Goal: Transaction & Acquisition: Download file/media

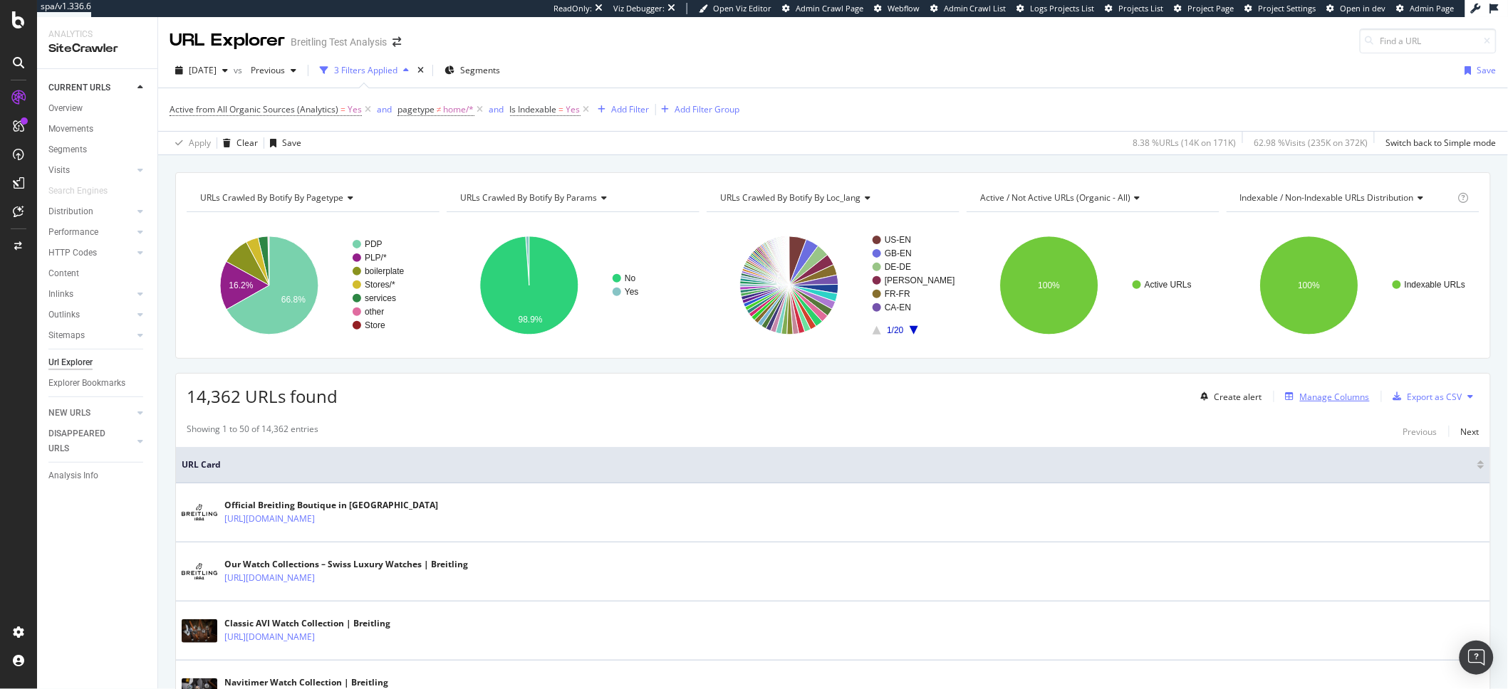
click at [1286, 401] on icon "button" at bounding box center [1290, 396] width 9 height 9
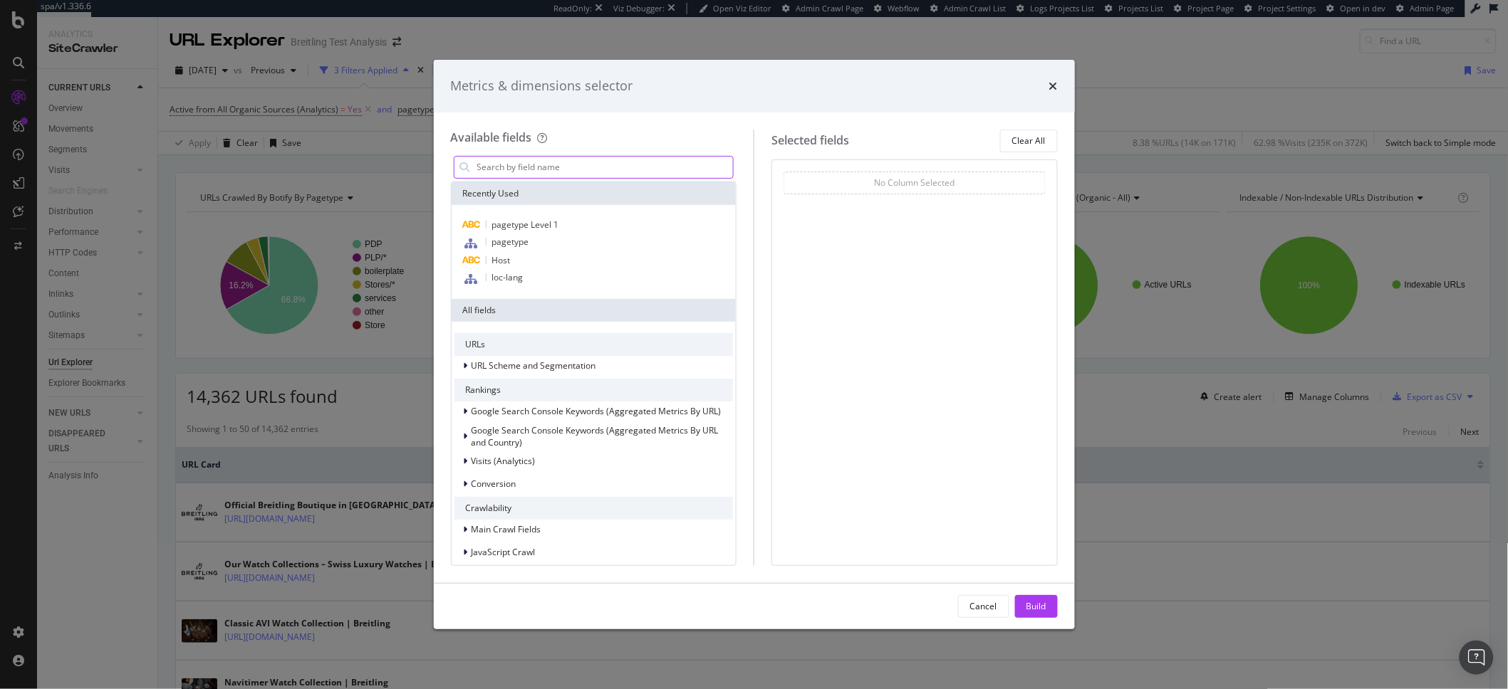
click at [499, 160] on input "modal" at bounding box center [605, 167] width 258 height 21
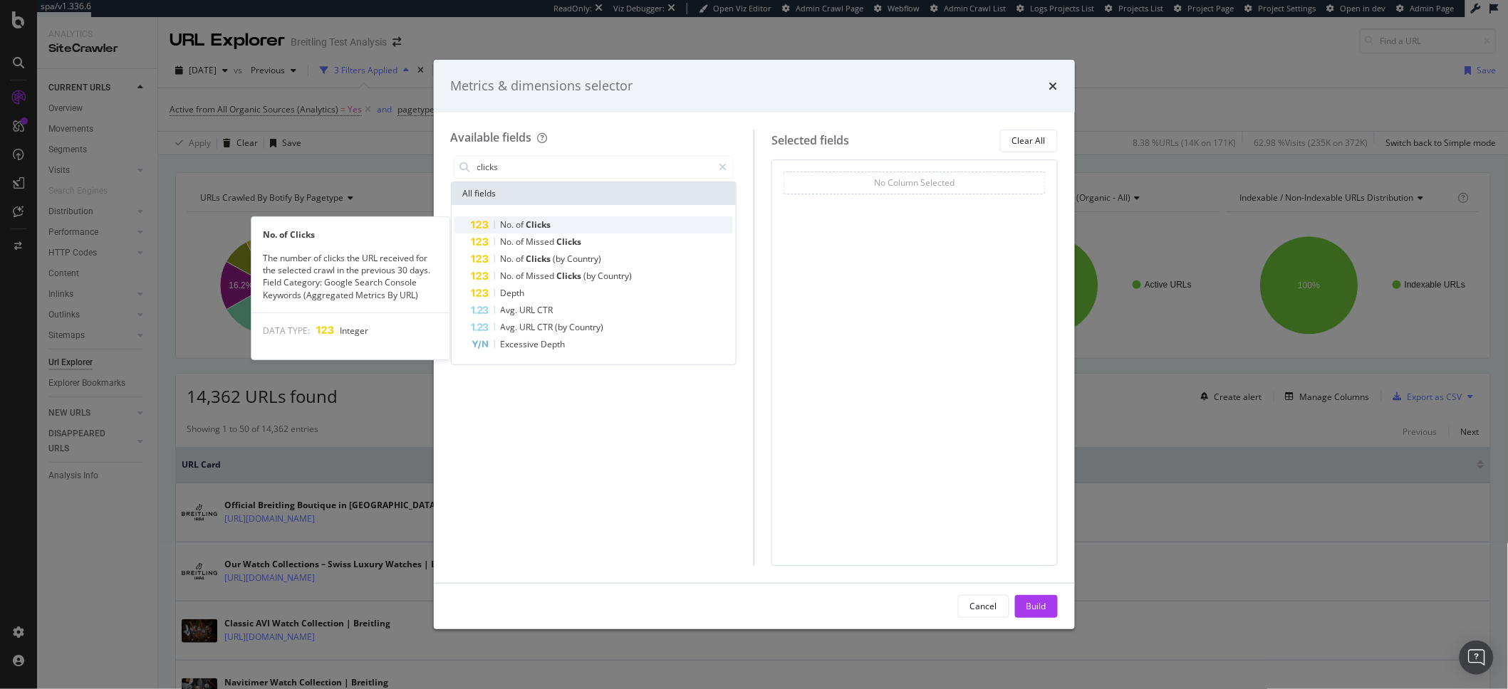
type input "clicks"
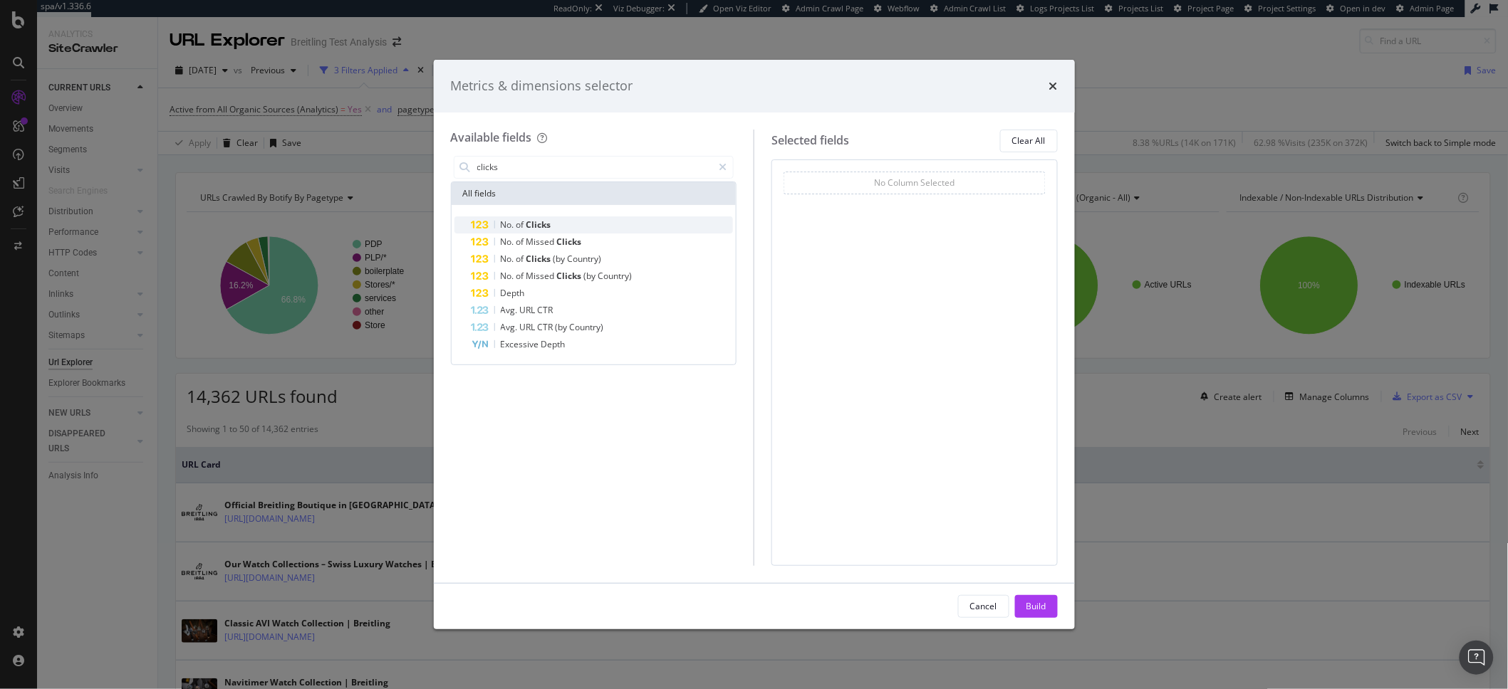
click at [565, 227] on div "No. of Clicks" at bounding box center [603, 225] width 262 height 17
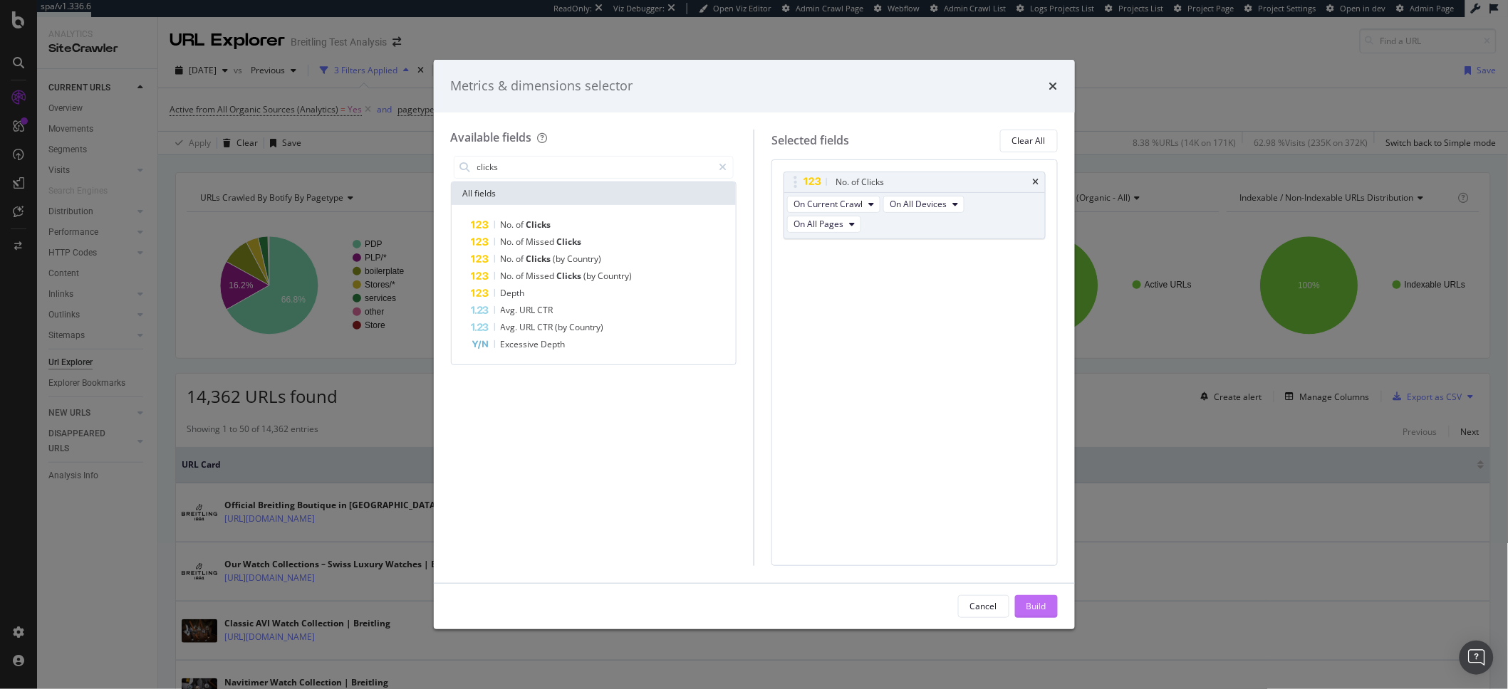
click at [1033, 613] on div "Build" at bounding box center [1036, 606] width 20 height 12
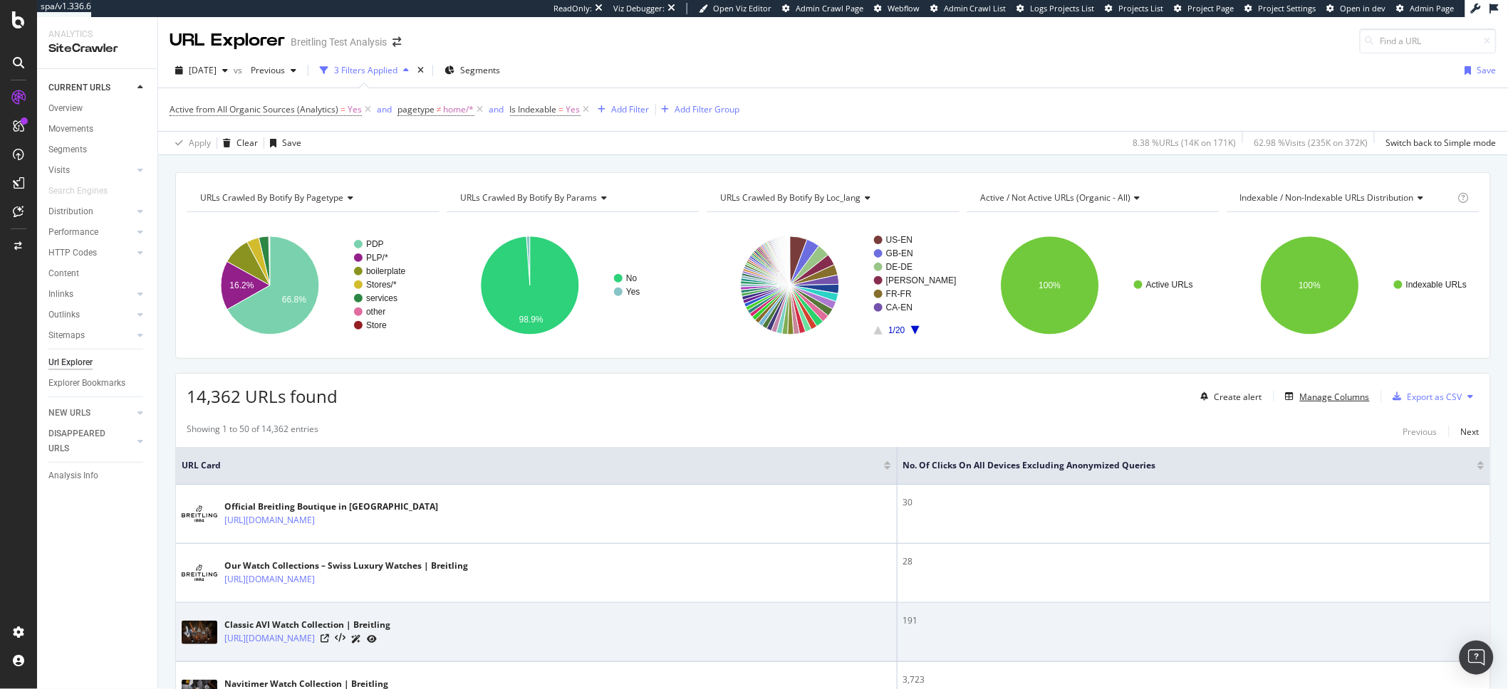
scroll to position [27, 0]
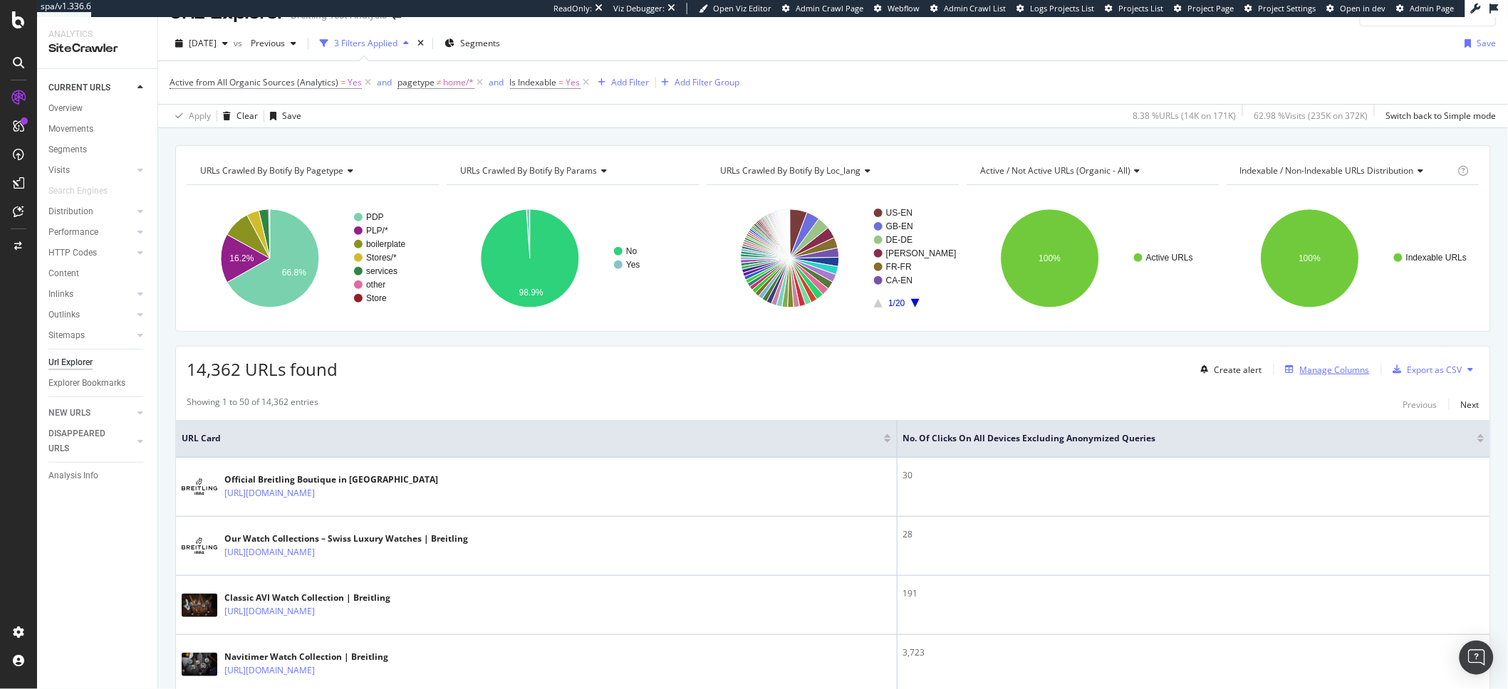
click at [1286, 374] on icon "button" at bounding box center [1290, 369] width 9 height 9
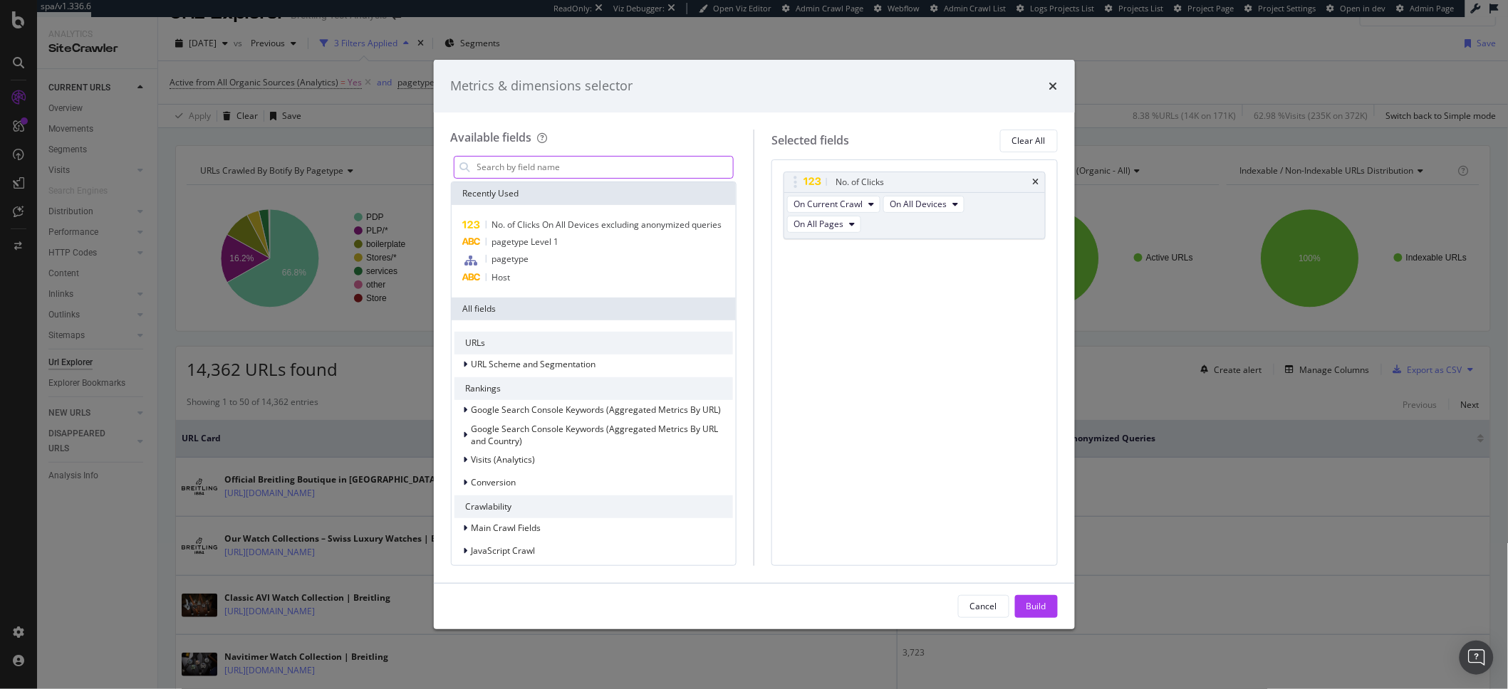
click at [571, 171] on input "modal" at bounding box center [605, 167] width 258 height 21
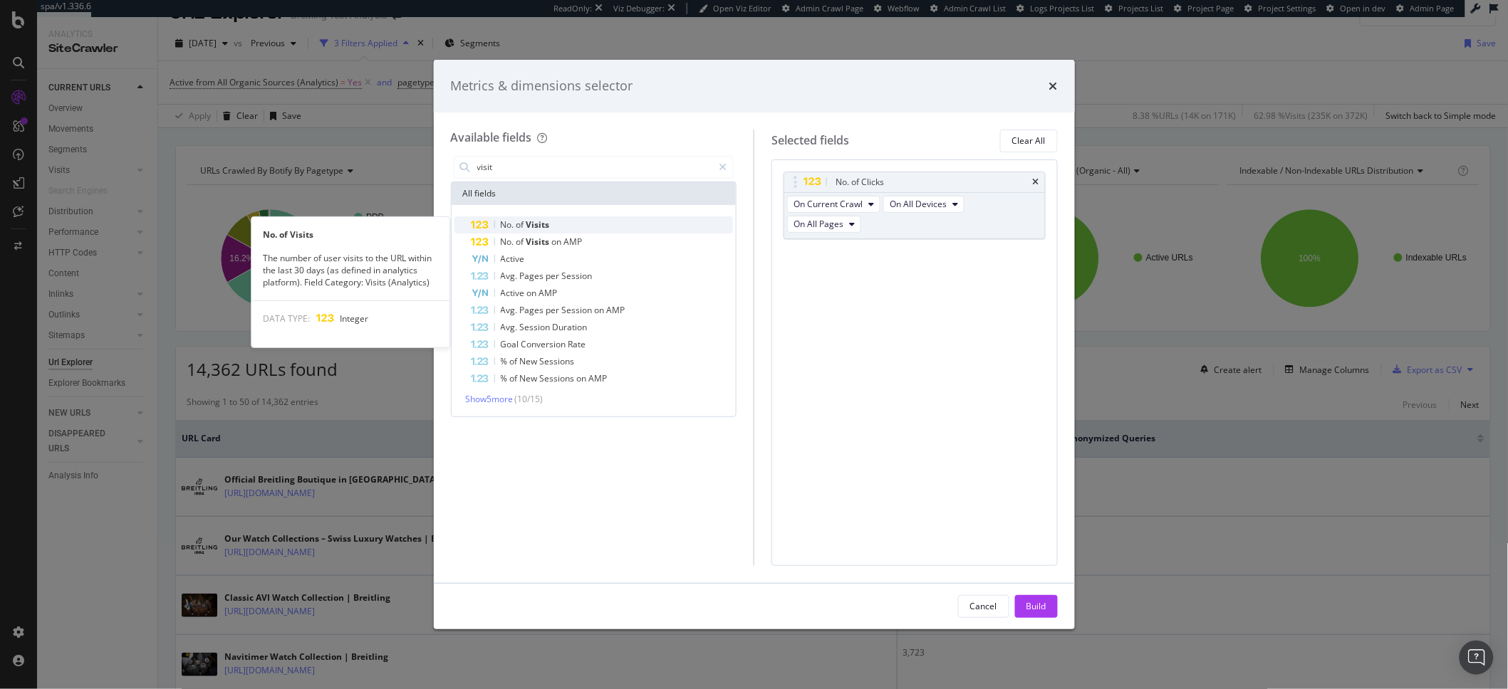
type input "visit"
click at [623, 217] on div "No. of Visits" at bounding box center [603, 225] width 262 height 17
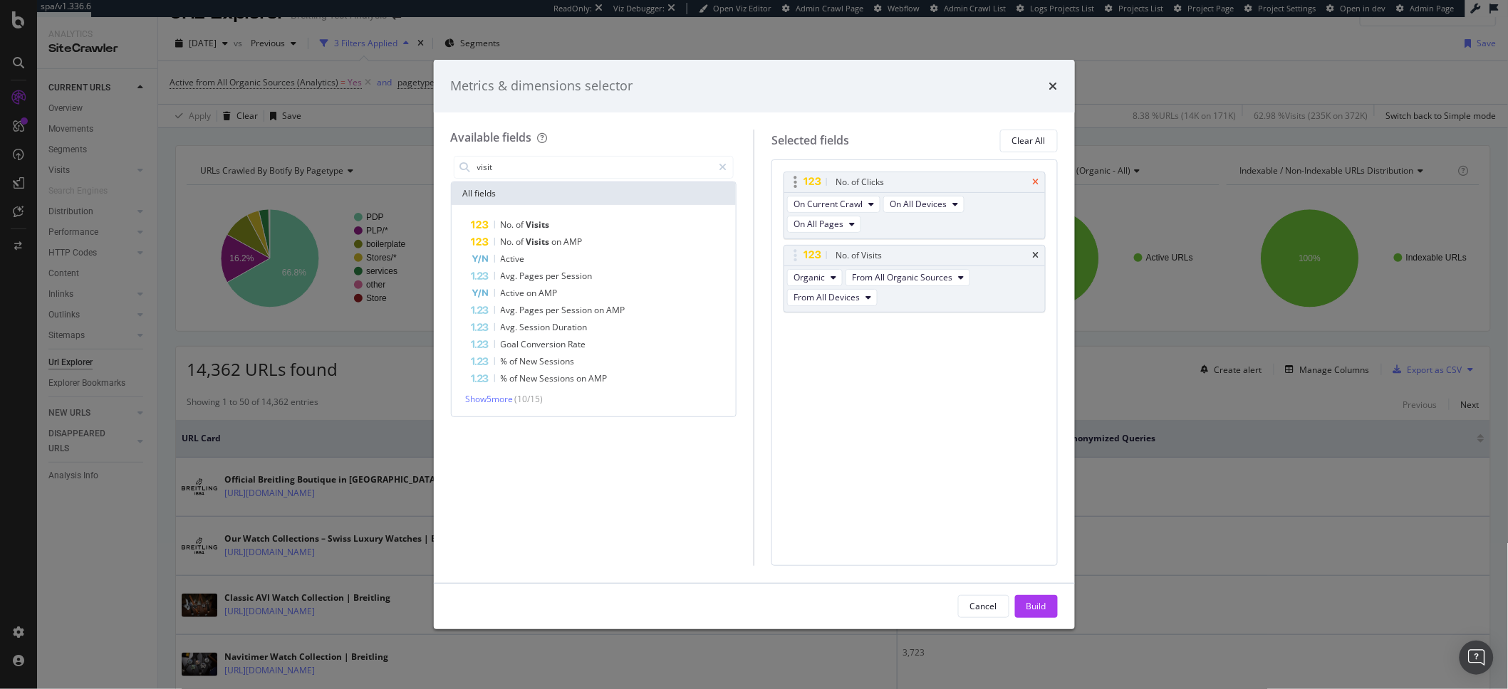
click at [1038, 180] on icon "times" at bounding box center [1036, 182] width 6 height 9
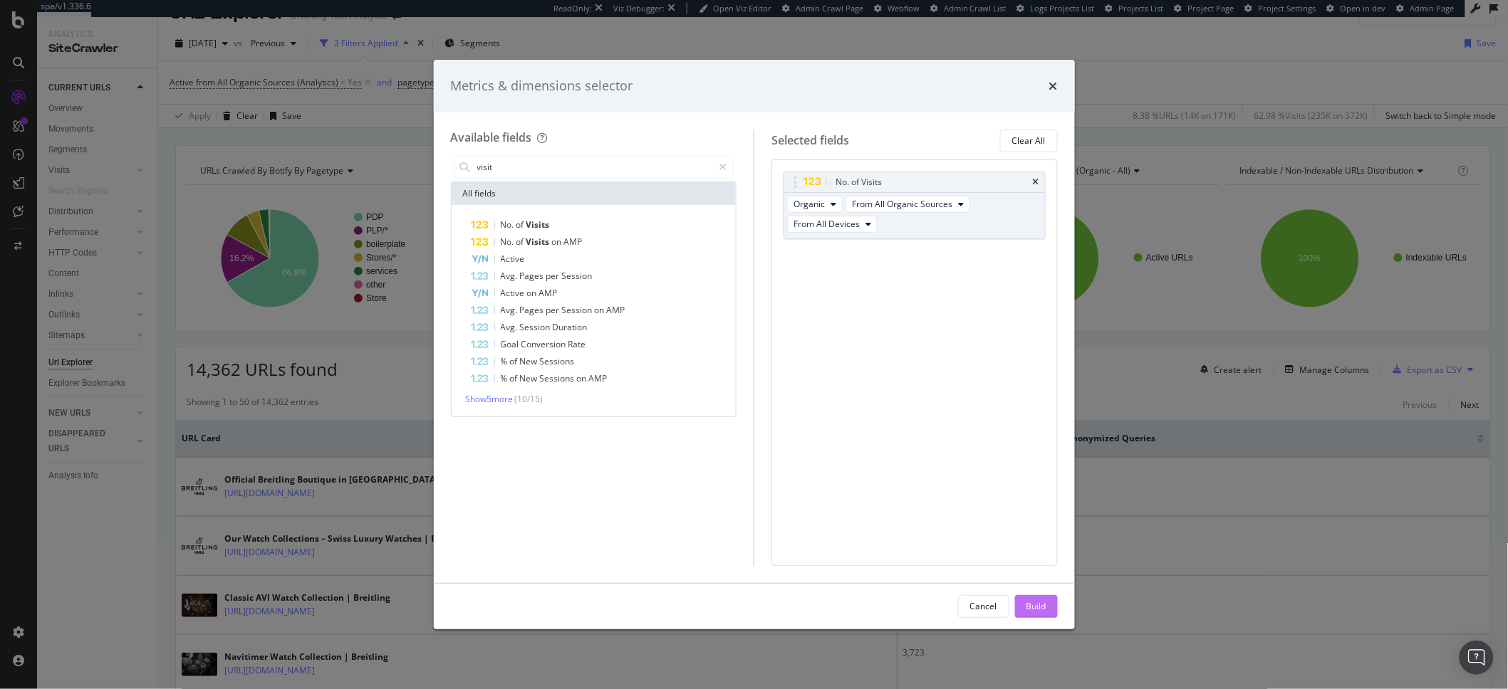
click at [1026, 606] on div "Build" at bounding box center [1036, 606] width 20 height 12
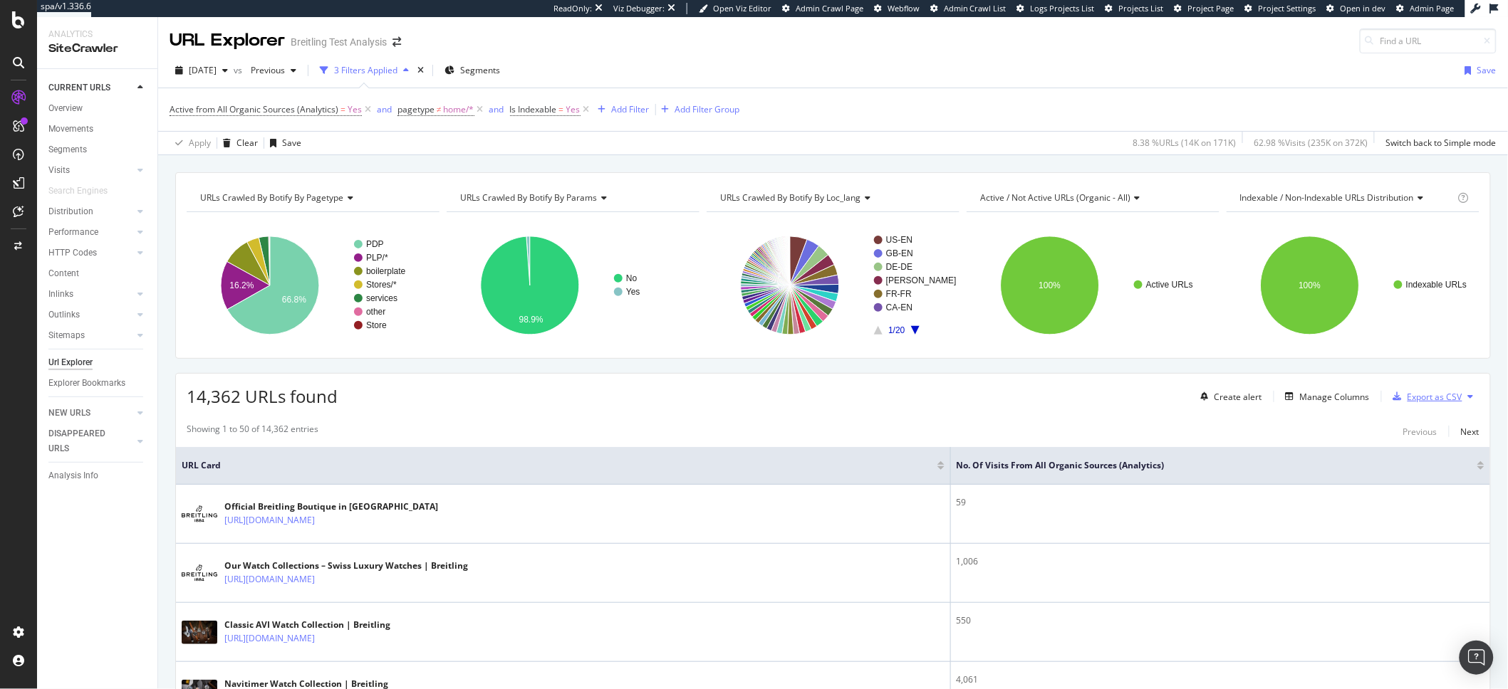
click at [1415, 400] on div "Export as CSV" at bounding box center [1434, 397] width 55 height 12
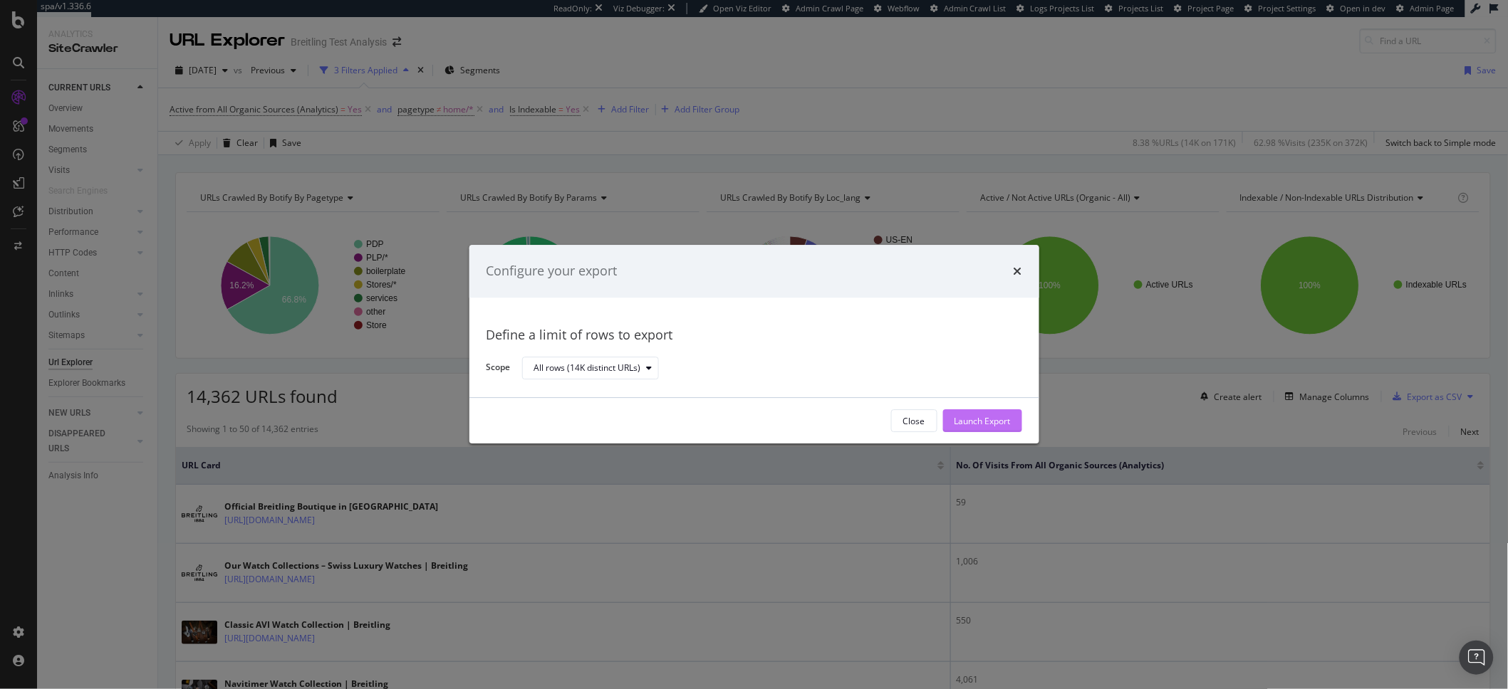
click at [998, 422] on div "Launch Export" at bounding box center [982, 421] width 56 height 12
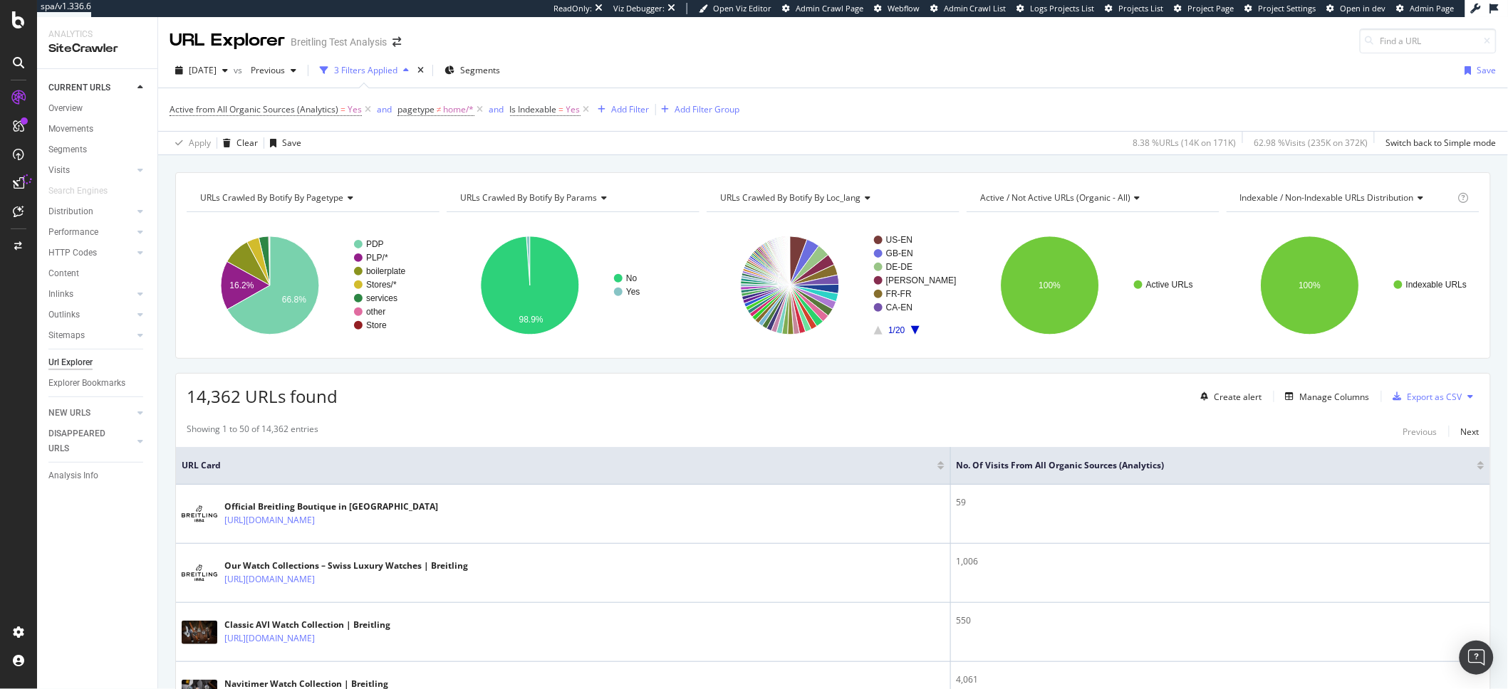
click at [1135, 429] on div "Showing 1 to 50 of 14,362 entries Previous Next" at bounding box center [833, 431] width 1314 height 17
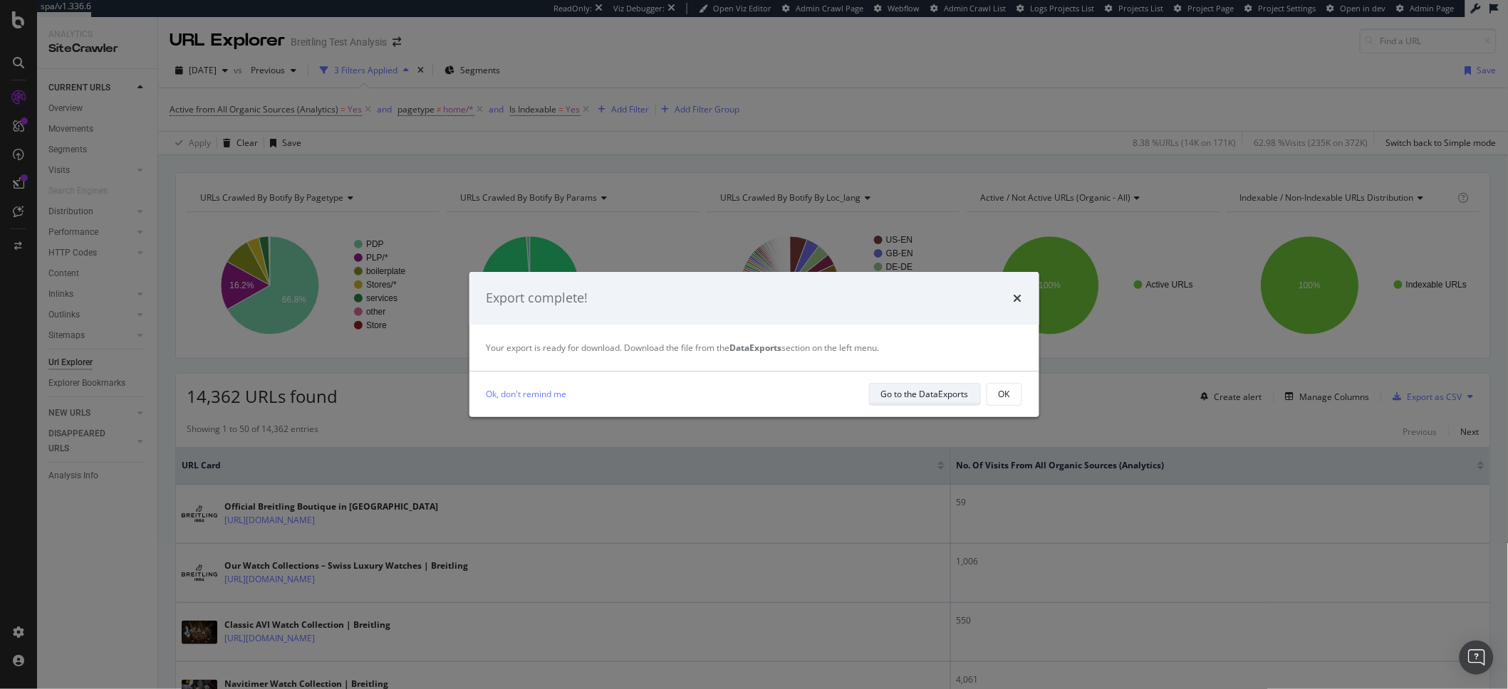
click at [932, 394] on div "Go to the DataExports" at bounding box center [925, 394] width 88 height 12
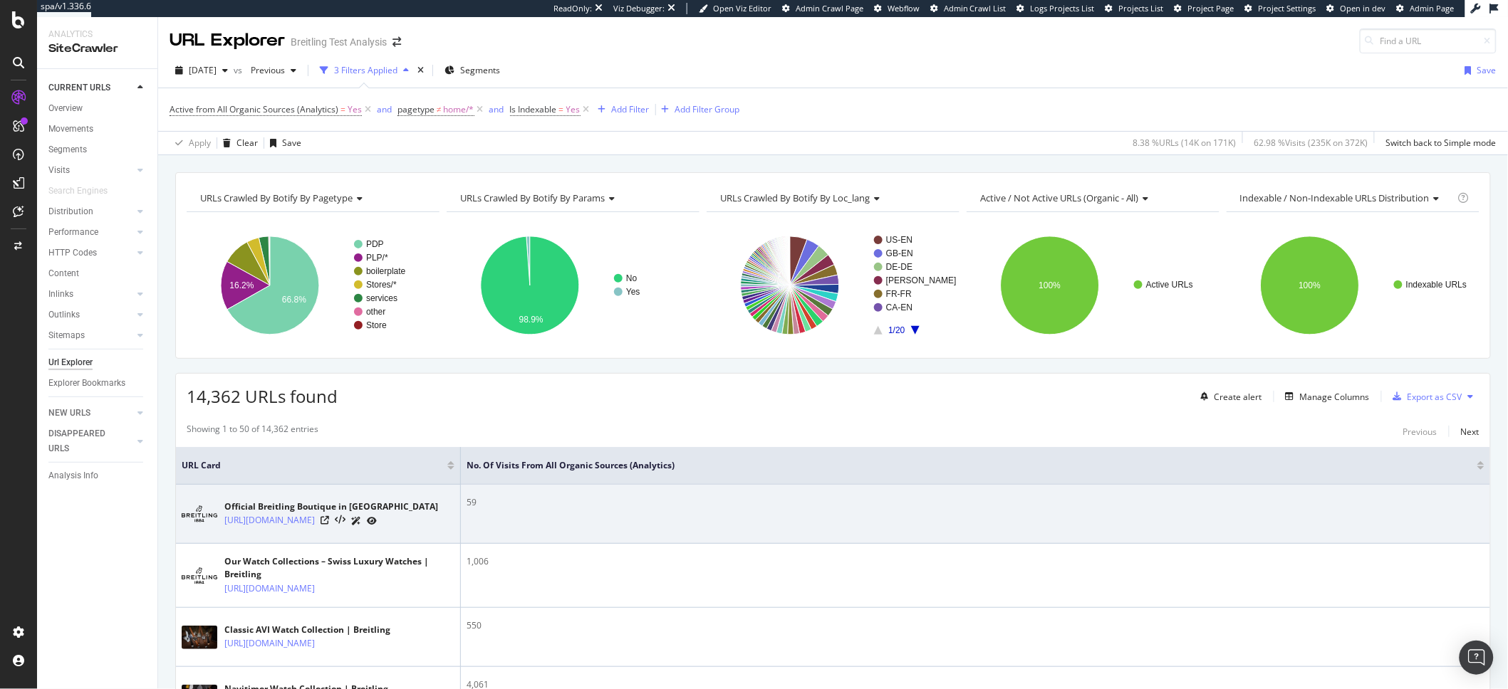
click at [1246, 503] on div "59" at bounding box center [976, 502] width 1018 height 13
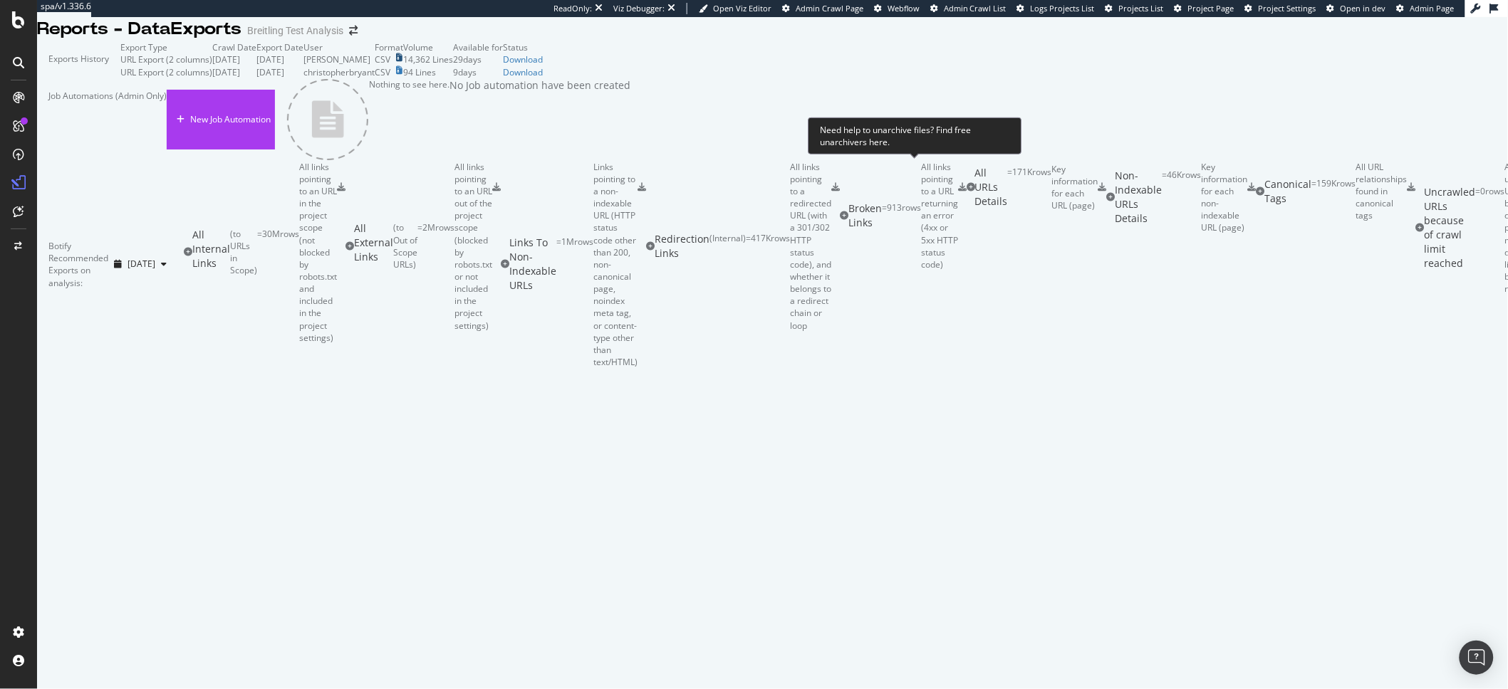
click at [402, 62] on icon at bounding box center [399, 57] width 6 height 9
click at [543, 66] on div "Download" at bounding box center [523, 59] width 40 height 12
